Goal: Find specific page/section: Find specific page/section

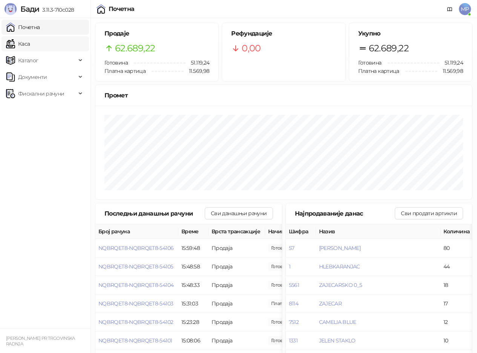
click at [30, 46] on link "Каса" at bounding box center [18, 43] width 24 height 15
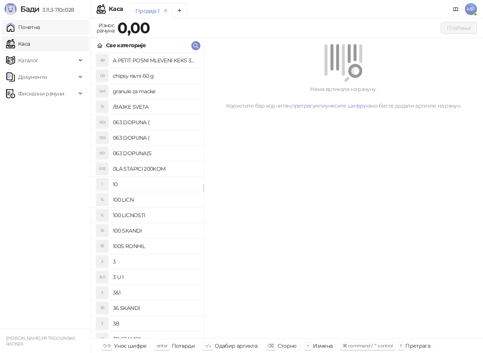
click at [40, 26] on link "Почетна" at bounding box center [23, 27] width 34 height 15
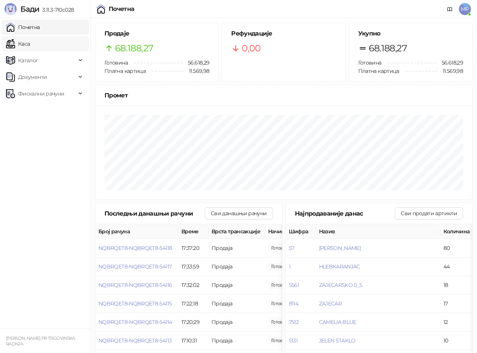
click at [30, 47] on link "Каса" at bounding box center [18, 43] width 24 height 15
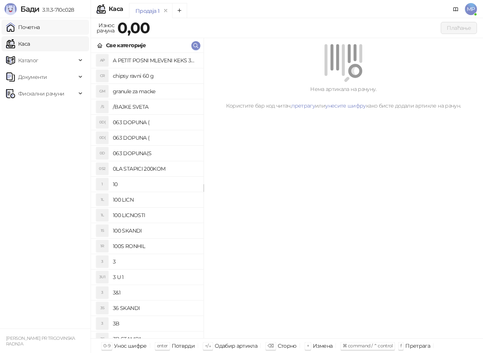
click at [40, 30] on link "Почетна" at bounding box center [23, 27] width 34 height 15
